Goal: Task Accomplishment & Management: Use online tool/utility

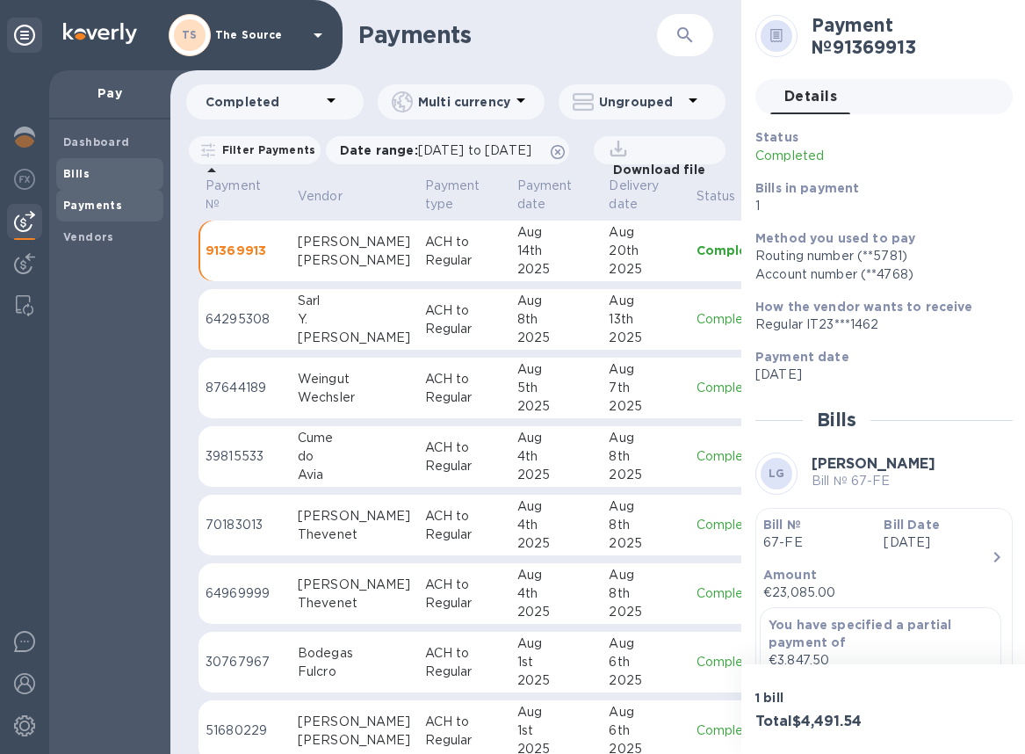
click at [96, 170] on span "Bills" at bounding box center [109, 174] width 93 height 18
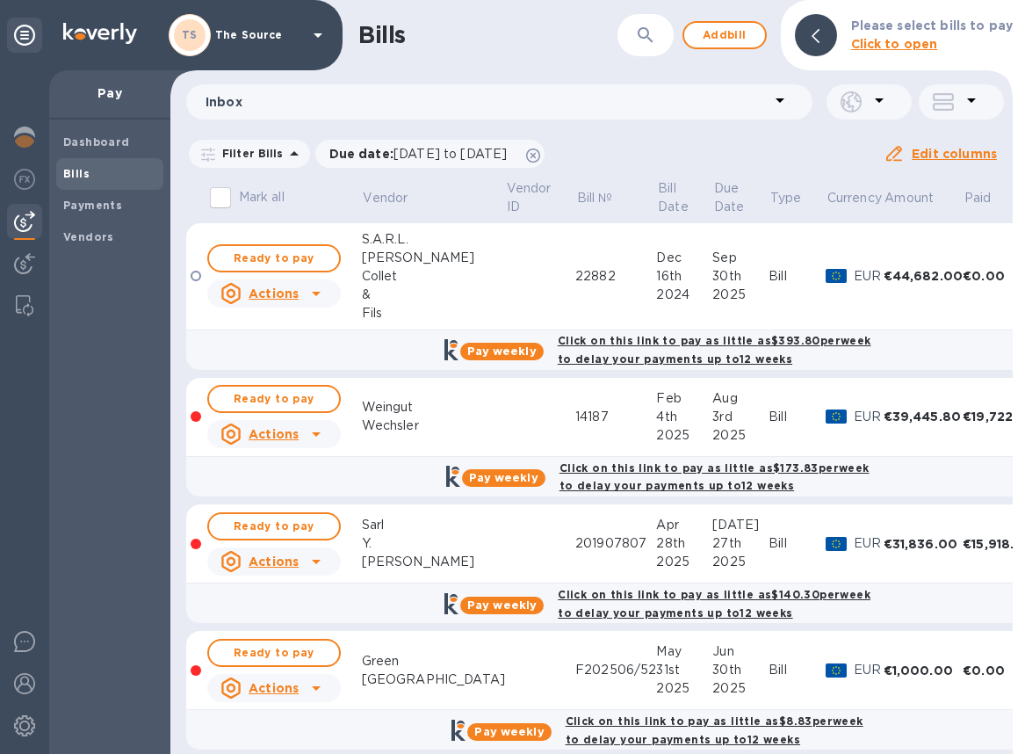
click at [644, 40] on icon "button" at bounding box center [645, 35] width 21 height 21
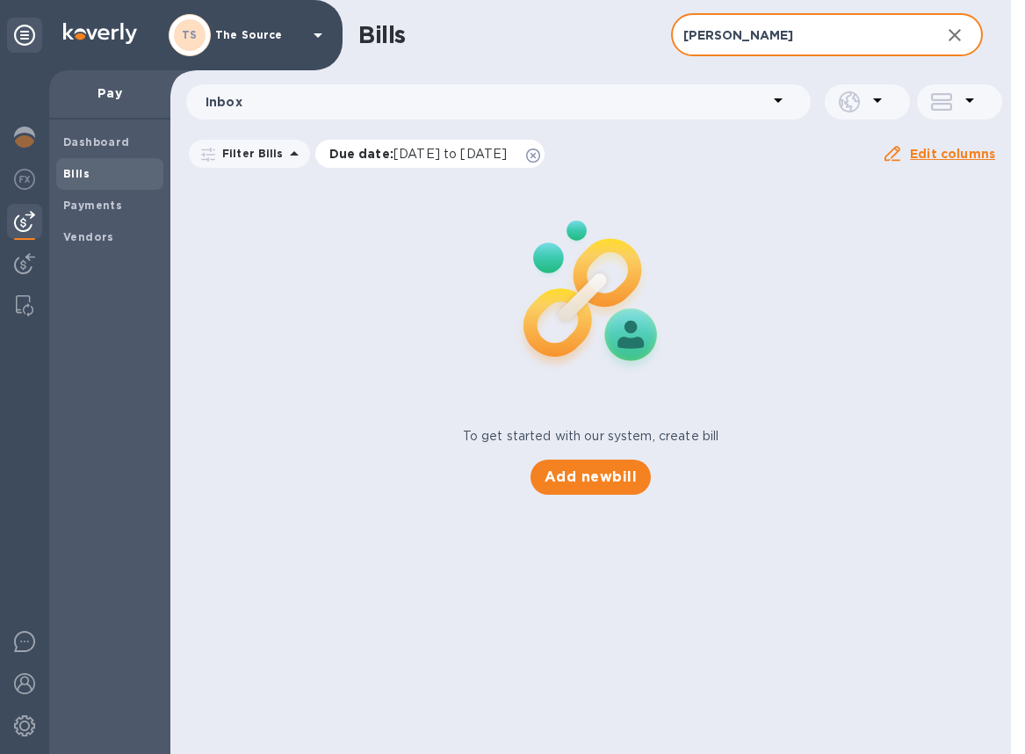
type input "[PERSON_NAME]"
click at [540, 155] on icon at bounding box center [533, 155] width 14 height 14
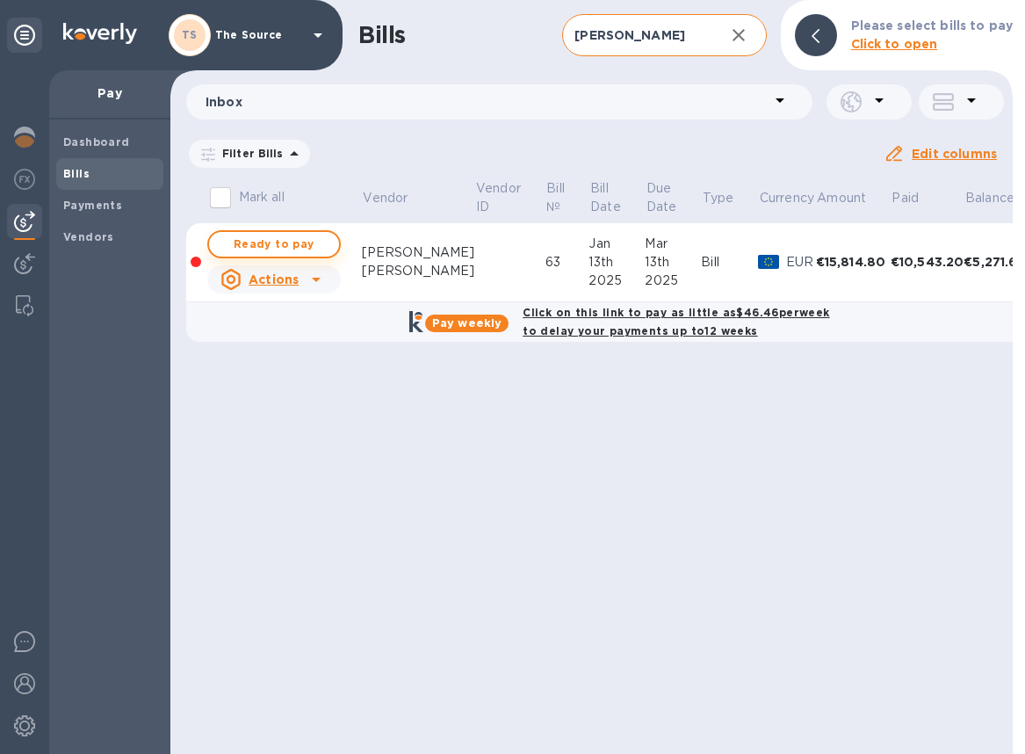
click at [293, 243] on span "Ready to pay" at bounding box center [274, 244] width 102 height 21
checkbox input "true"
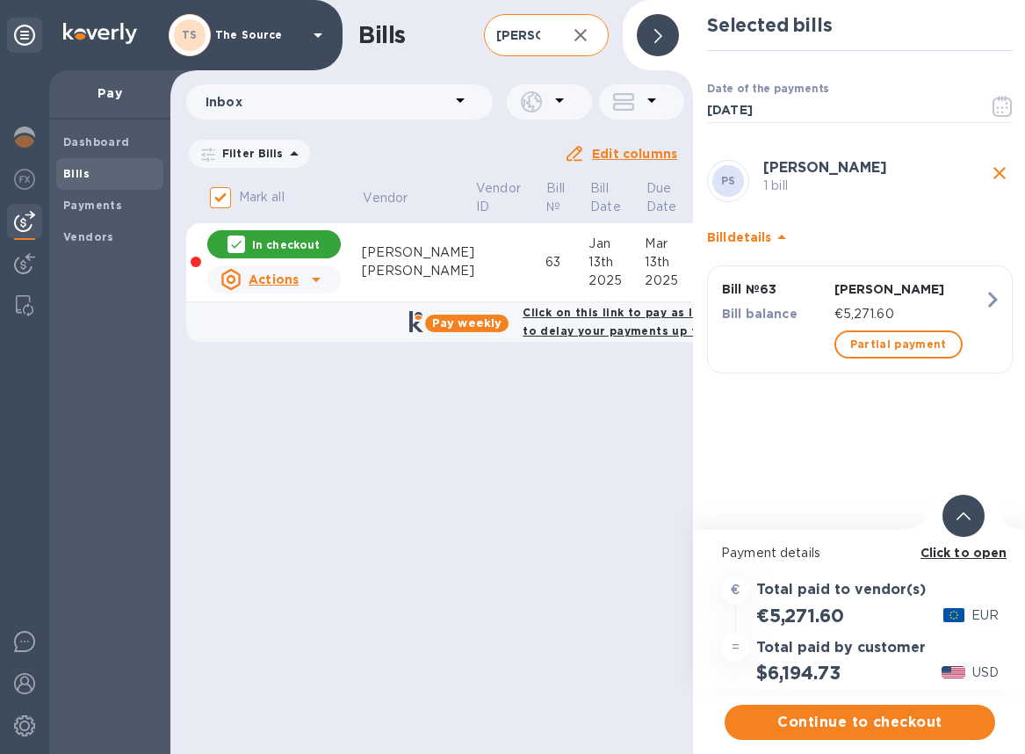
click at [972, 518] on div at bounding box center [964, 516] width 42 height 42
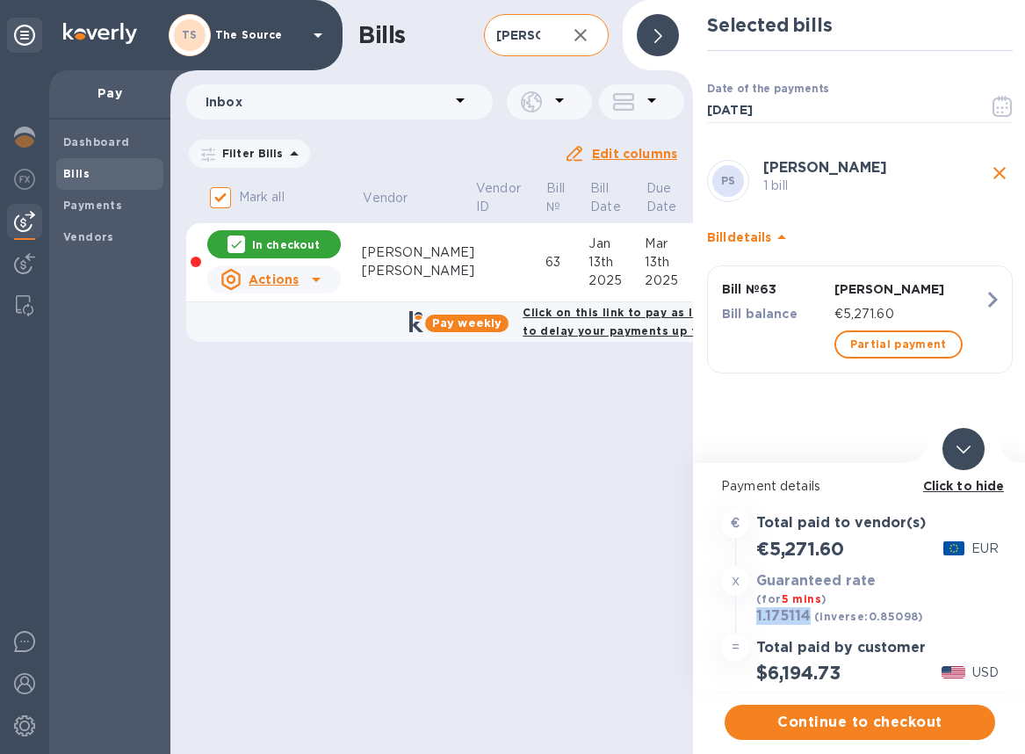
drag, startPoint x: 813, startPoint y: 618, endPoint x: 751, endPoint y: 618, distance: 62.4
click at [751, 618] on div "1.175114 (inverse: 0.85098 ) USD" at bounding box center [860, 616] width 285 height 25
copy h3 "1.175114"
click at [863, 719] on span "Continue to checkout" at bounding box center [860, 722] width 242 height 21
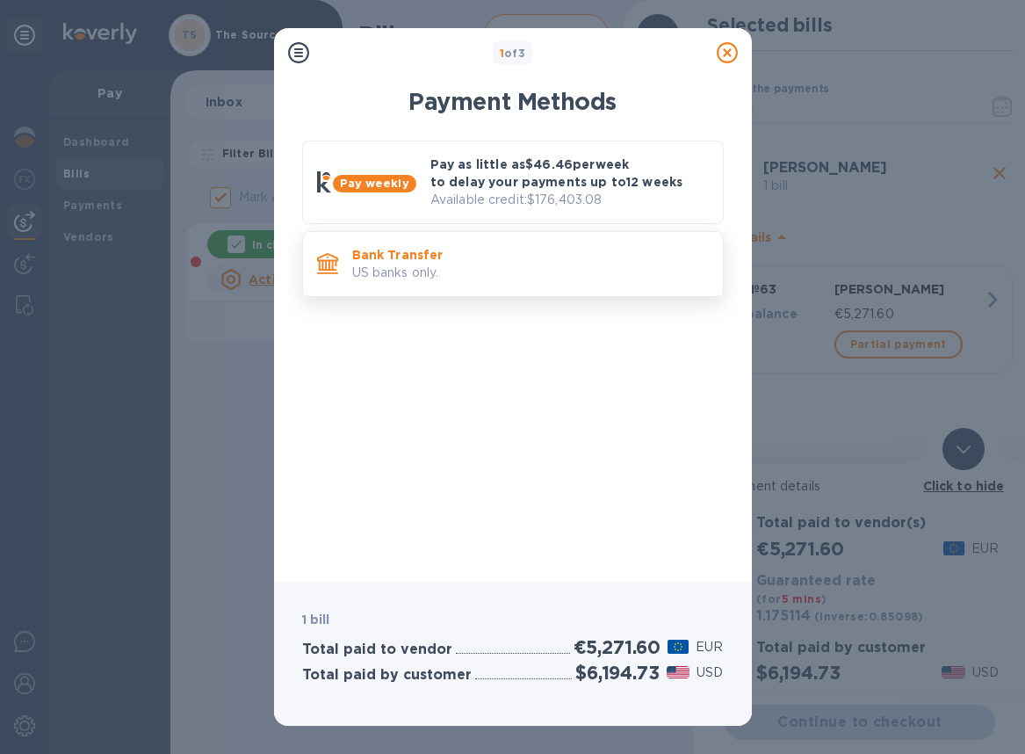
click at [541, 269] on p "US banks only." at bounding box center [530, 273] width 357 height 18
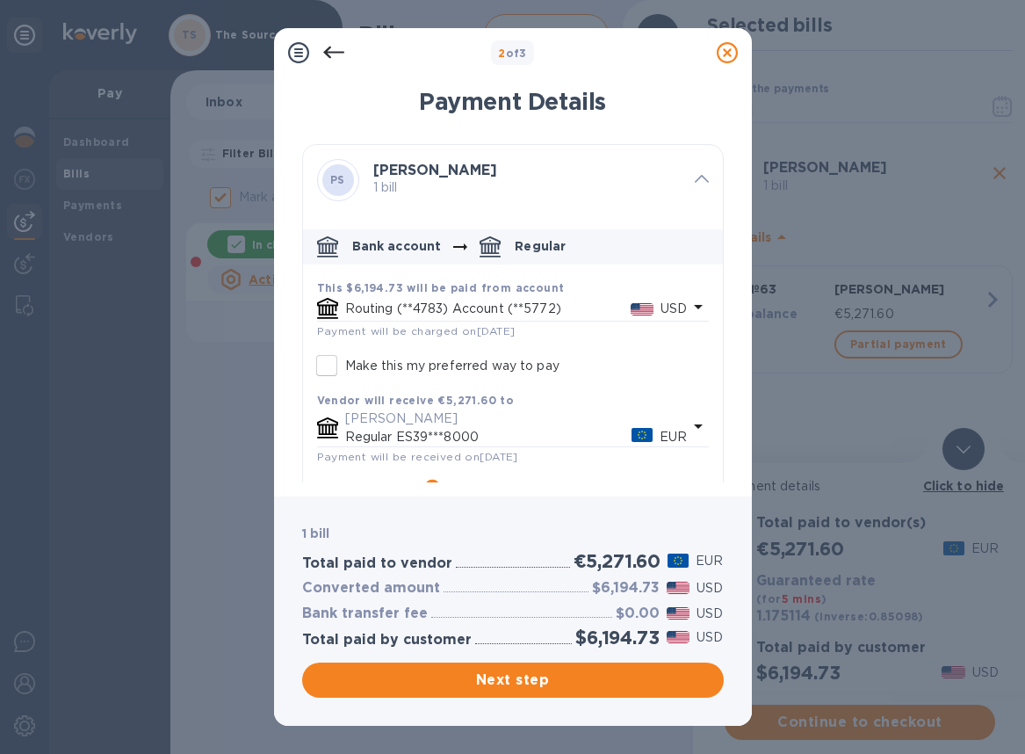
click at [663, 306] on p "USD" at bounding box center [674, 309] width 26 height 18
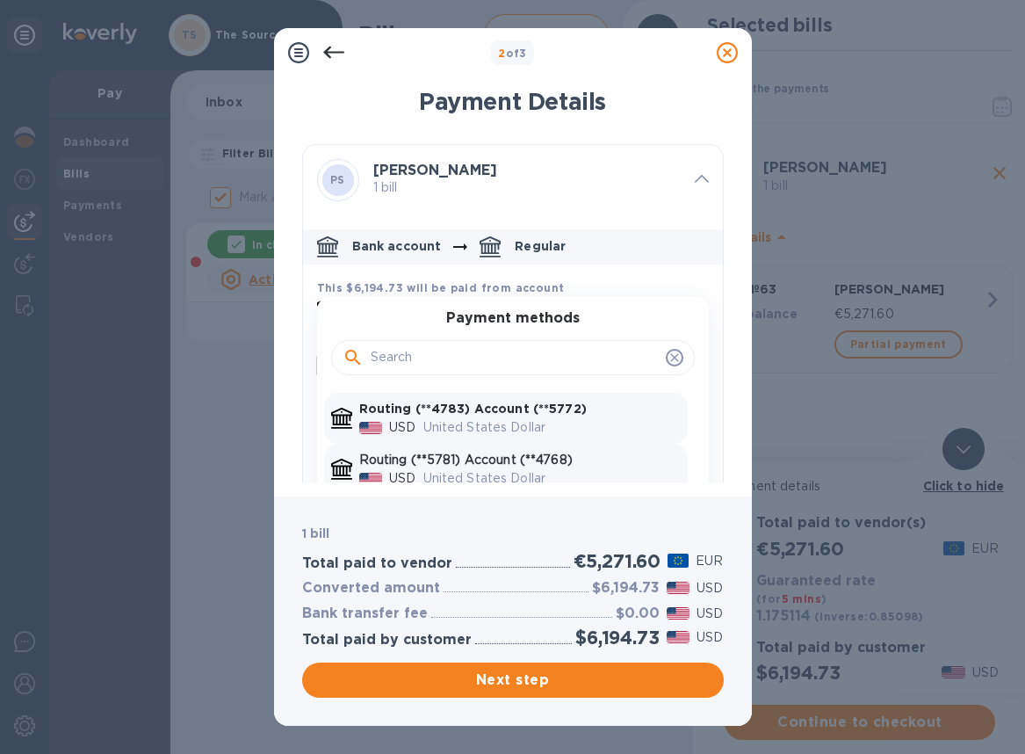
click at [589, 458] on p "Routing (**5781) Account (**4768)" at bounding box center [520, 460] width 322 height 18
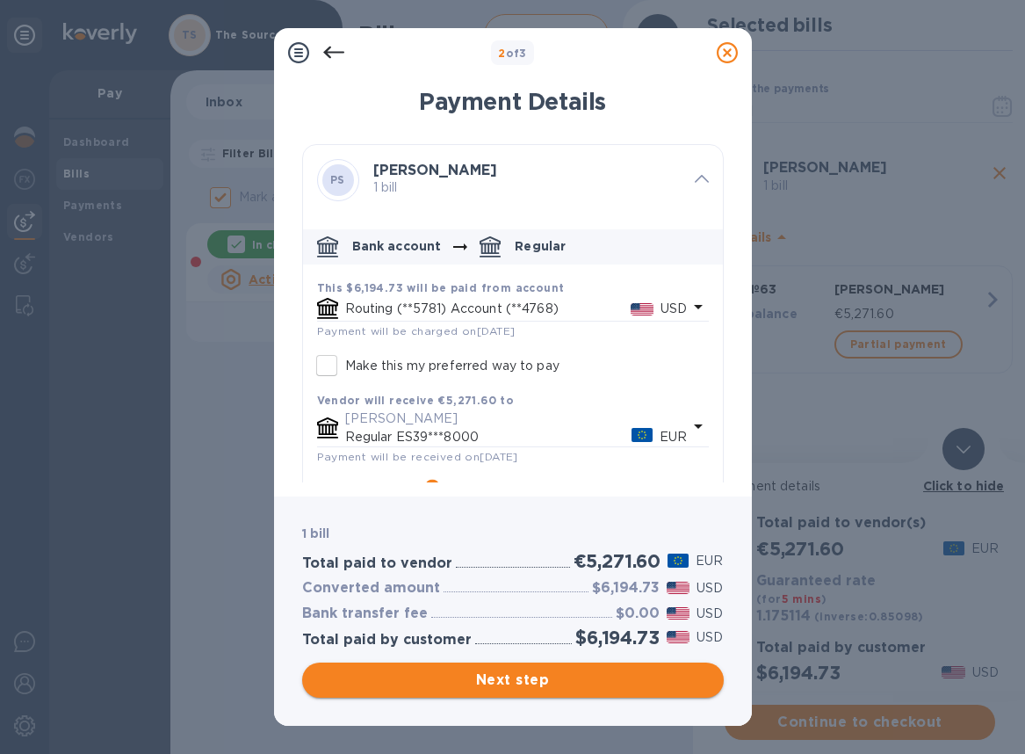
click at [551, 682] on span "Next step" at bounding box center [513, 679] width 394 height 21
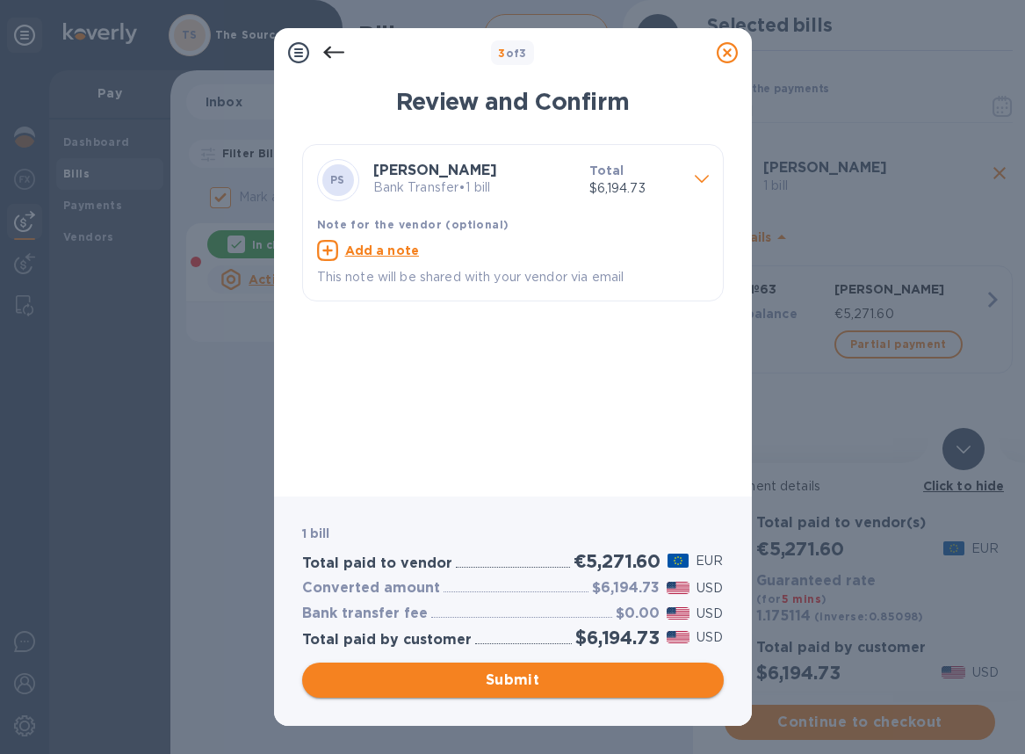
click at [541, 679] on span "Submit" at bounding box center [513, 679] width 394 height 21
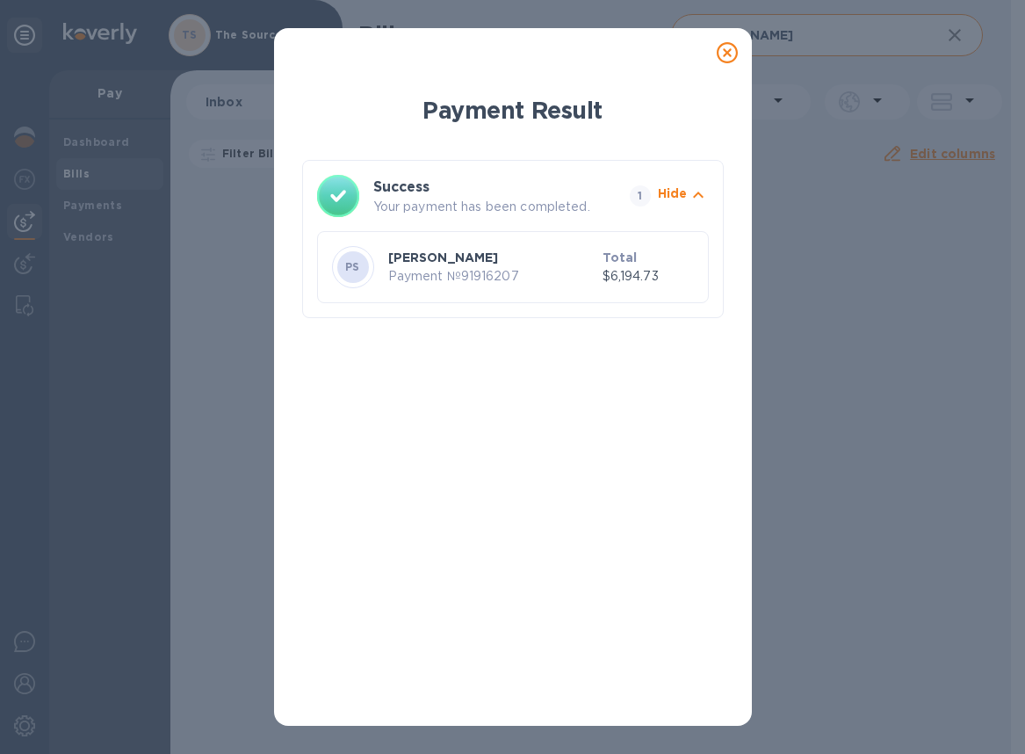
click at [733, 54] on icon at bounding box center [727, 52] width 21 height 21
